Goal: Information Seeking & Learning: Learn about a topic

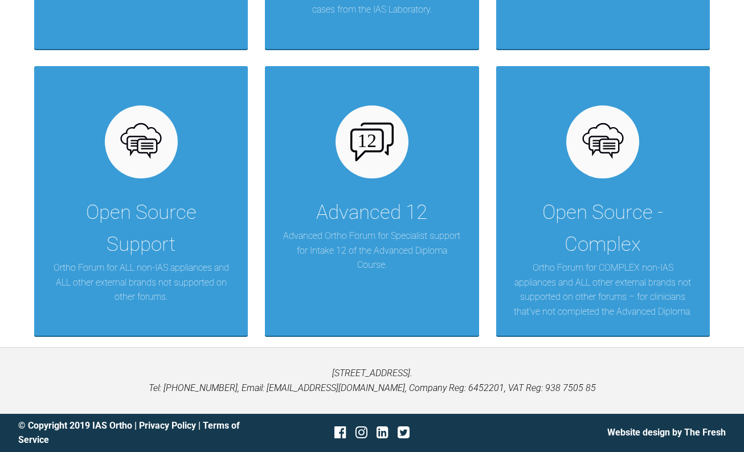
click at [281, 190] on div "Advanced 12 Advanced Ortho Forum for Specialist support for Intake 12 of the Ad…" at bounding box center [372, 201] width 214 height 270
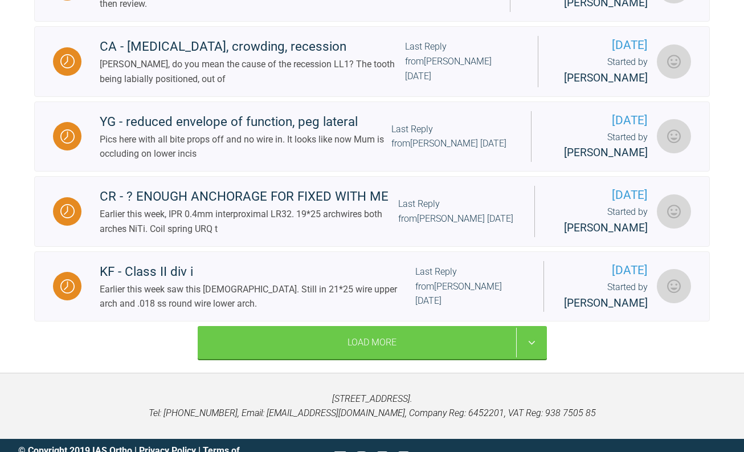
scroll to position [1561, 0]
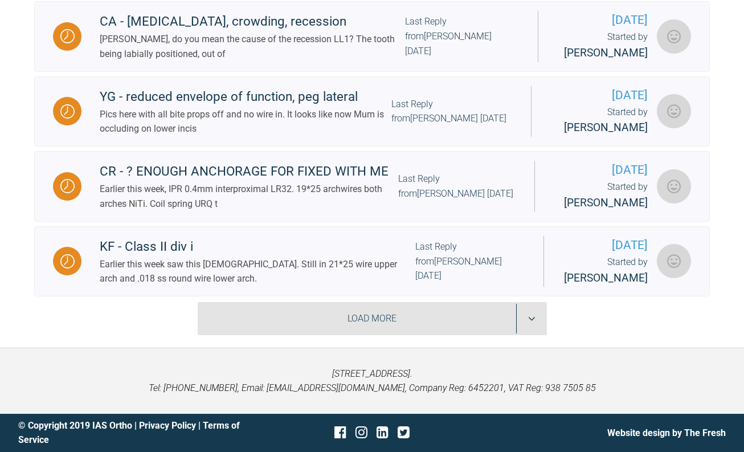
click at [487, 335] on div "Load More" at bounding box center [372, 318] width 349 height 33
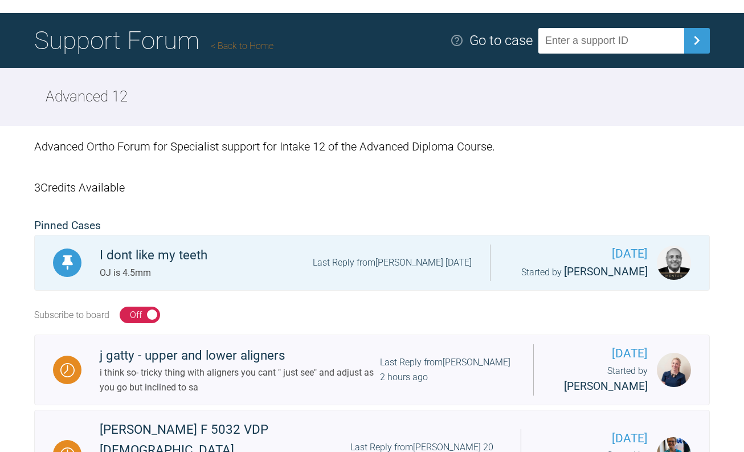
scroll to position [0, 0]
